Goal: Navigation & Orientation: Find specific page/section

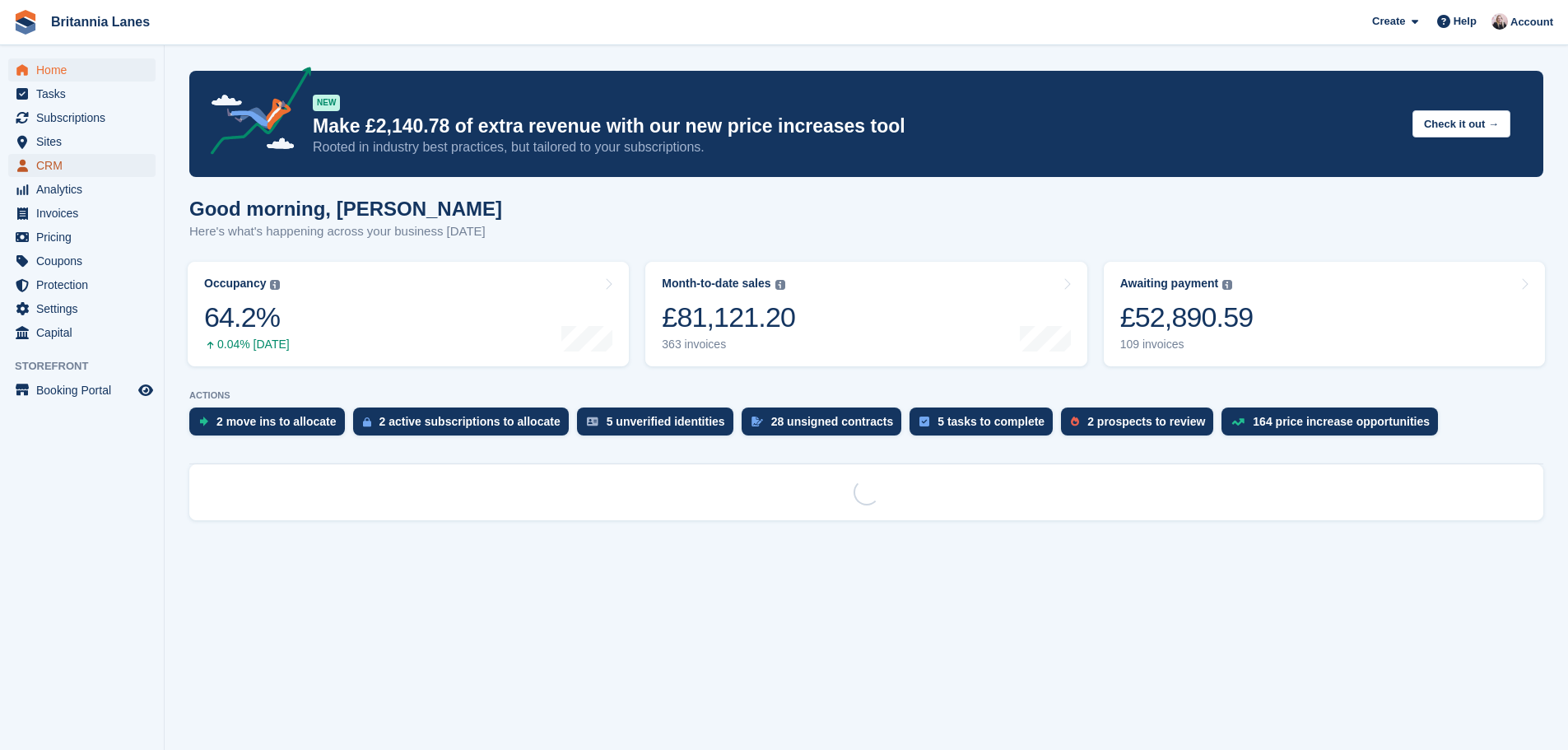
click at [38, 170] on span "CRM" at bounding box center [85, 165] width 99 height 23
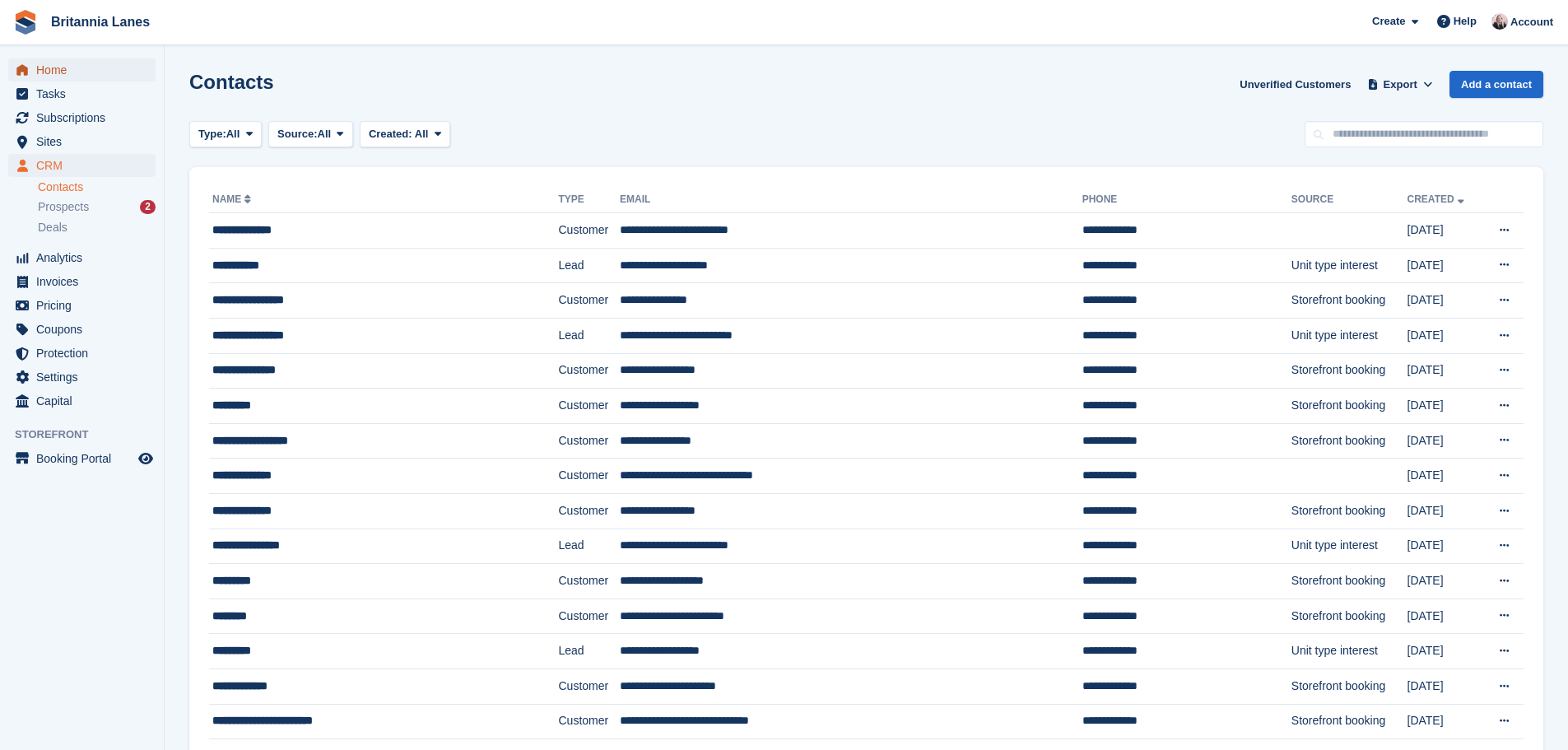
click at [94, 59] on span "Home" at bounding box center [85, 70] width 99 height 23
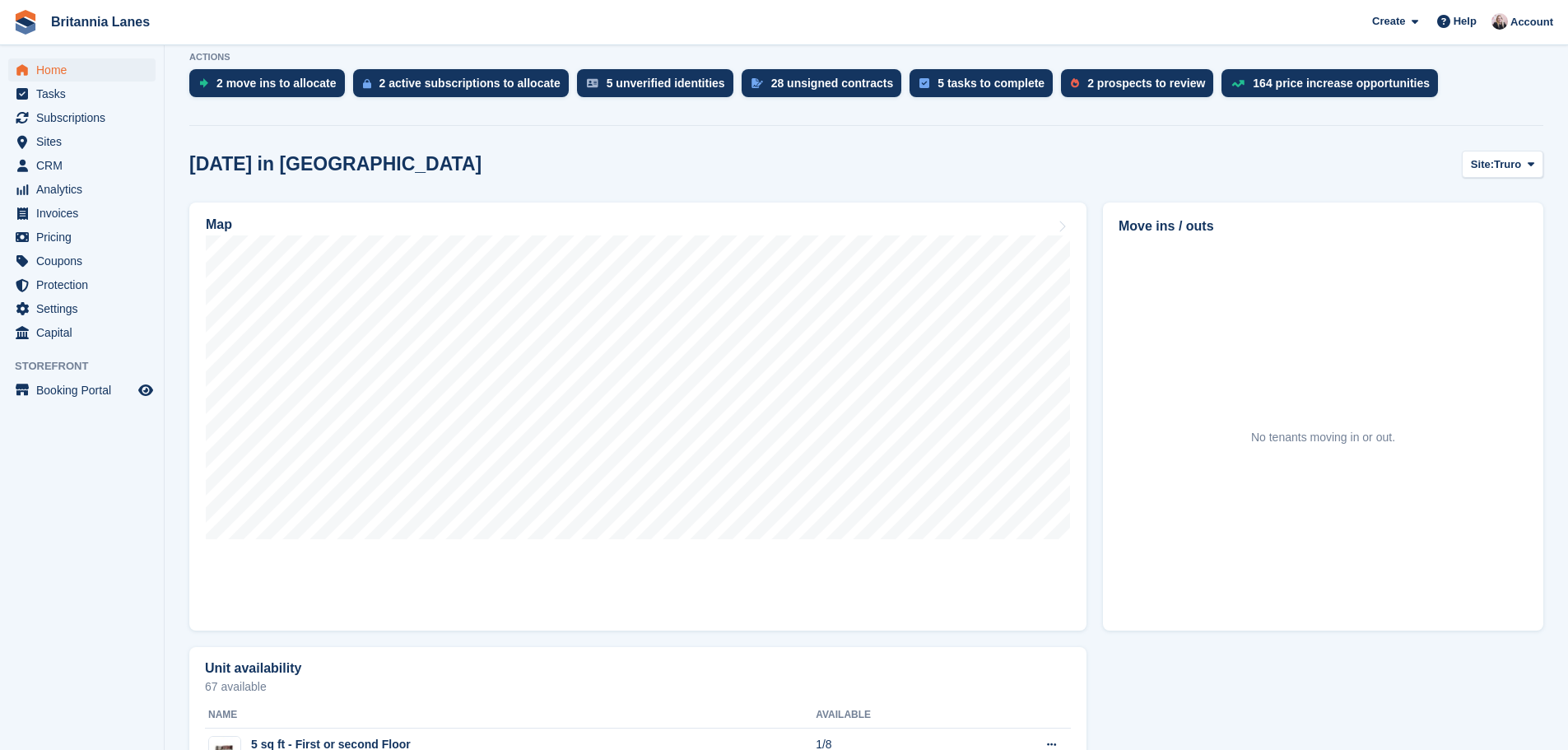
scroll to position [165, 0]
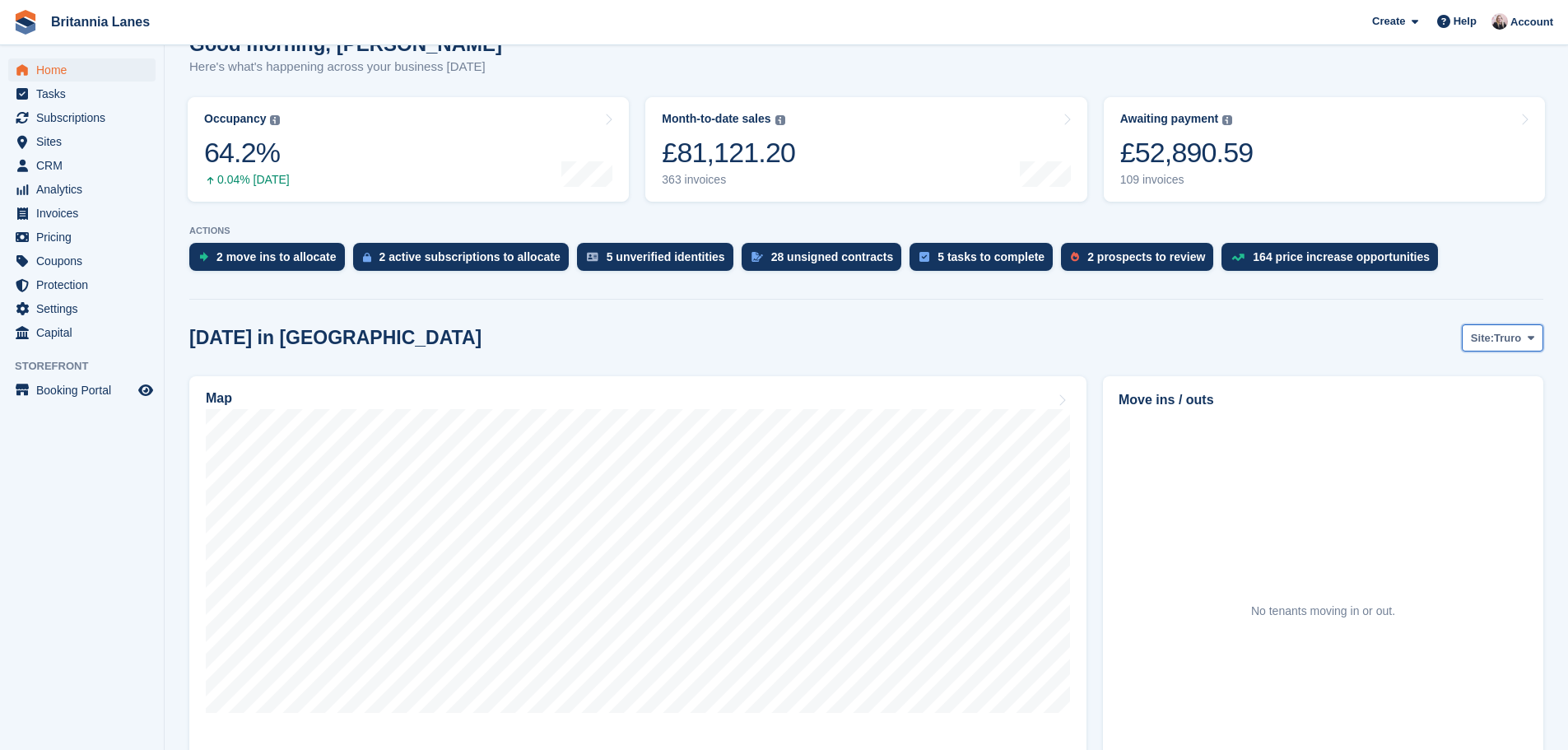
click at [1503, 342] on span "Truro" at bounding box center [1507, 338] width 28 height 17
click at [1466, 436] on link "[GEOGRAPHIC_DATA]" at bounding box center [1461, 436] width 148 height 29
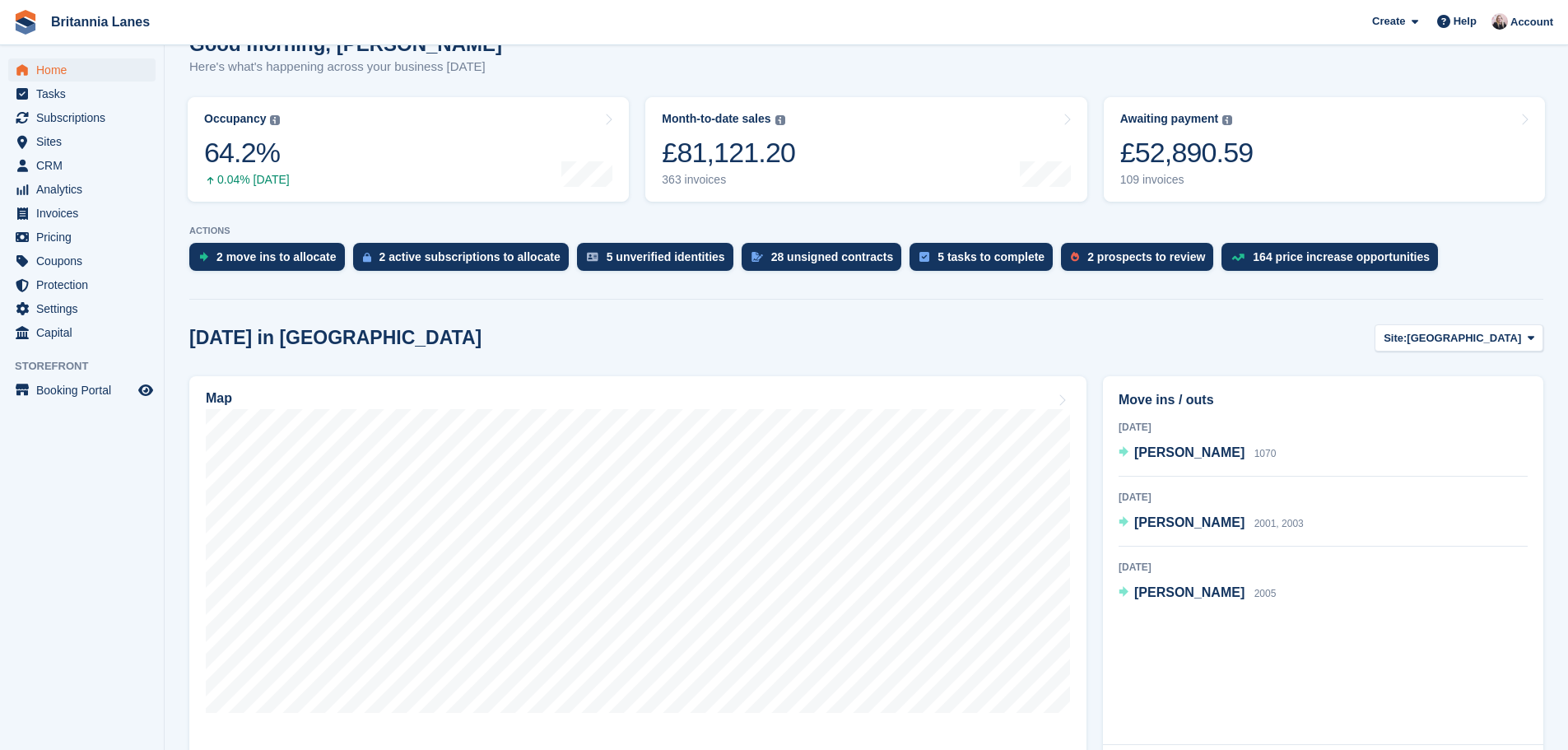
scroll to position [329, 0]
